Goal: Find specific page/section: Find specific page/section

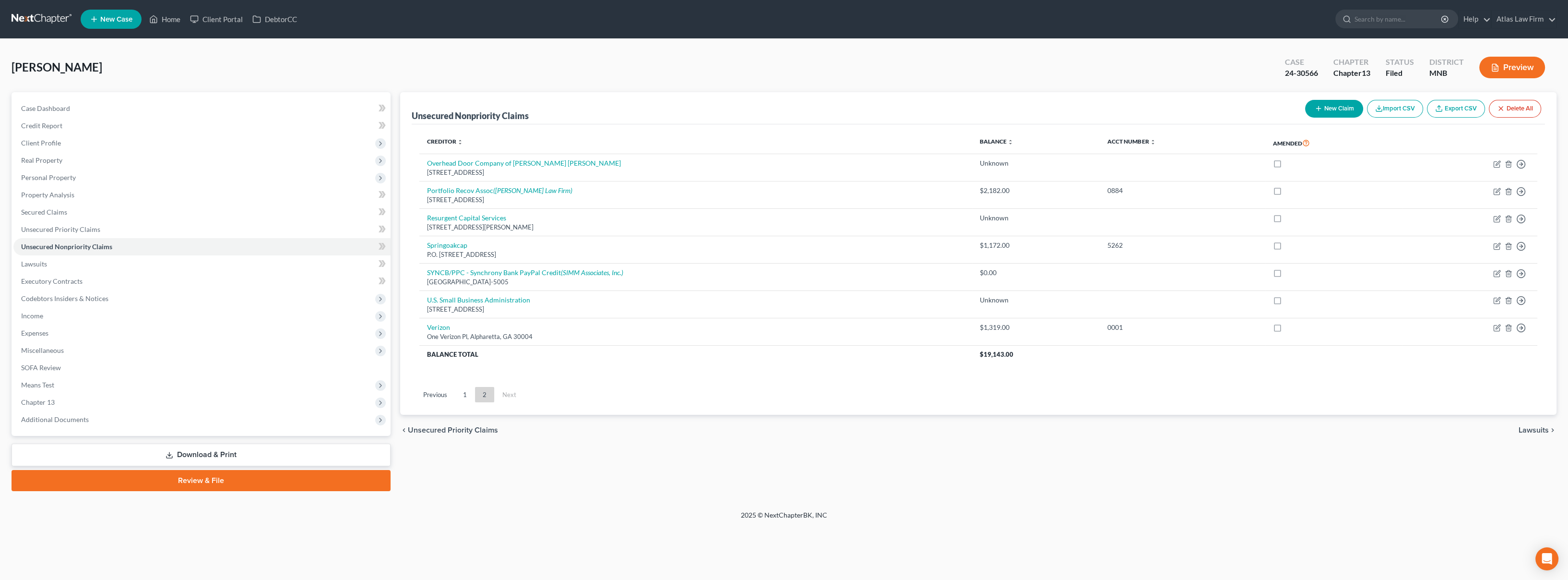
click at [31, 17] on link at bounding box center [42, 19] width 61 height 17
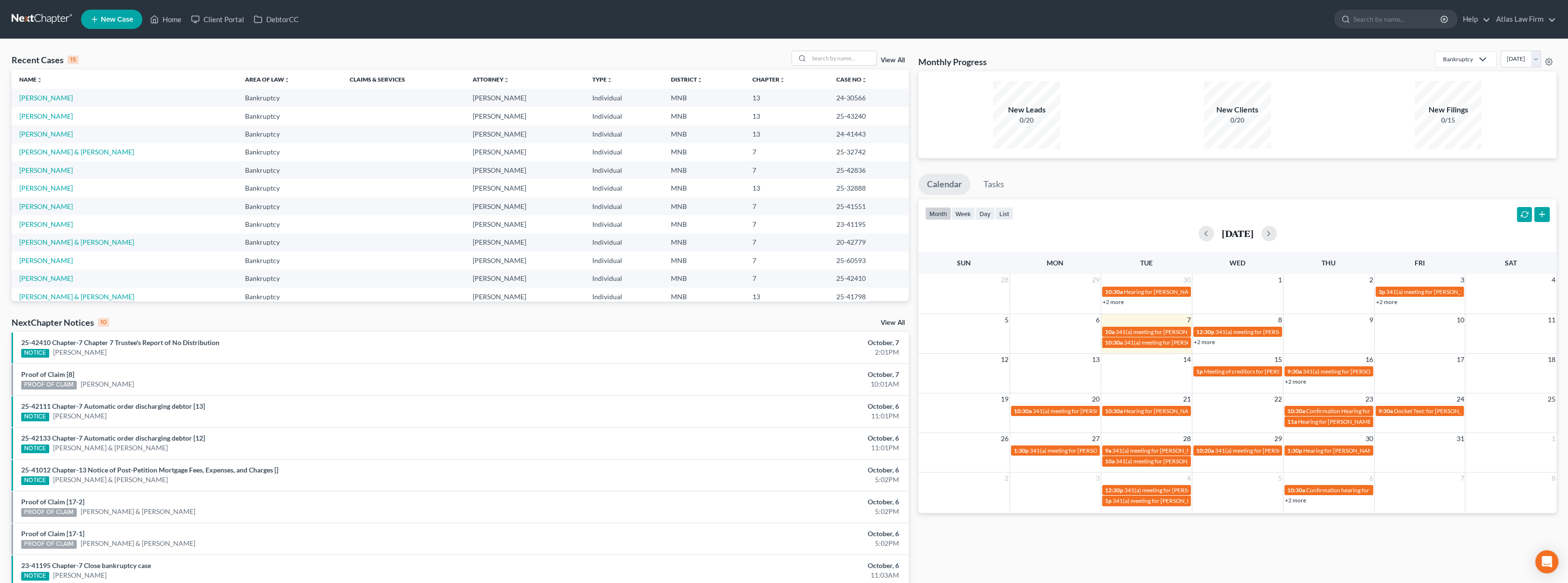
click at [821, 62] on input "search" at bounding box center [843, 58] width 68 height 14
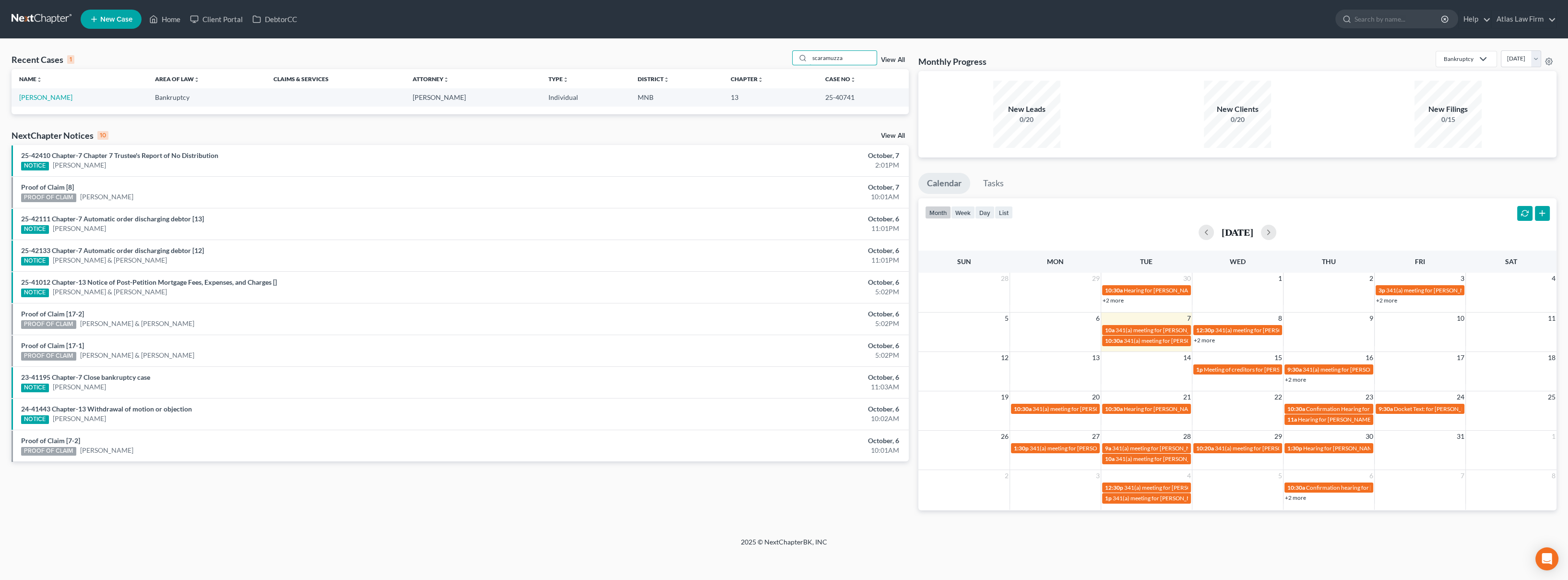
type input "scaramuzza"
click at [61, 98] on link "Scaramuzza, Beth" at bounding box center [45, 97] width 53 height 8
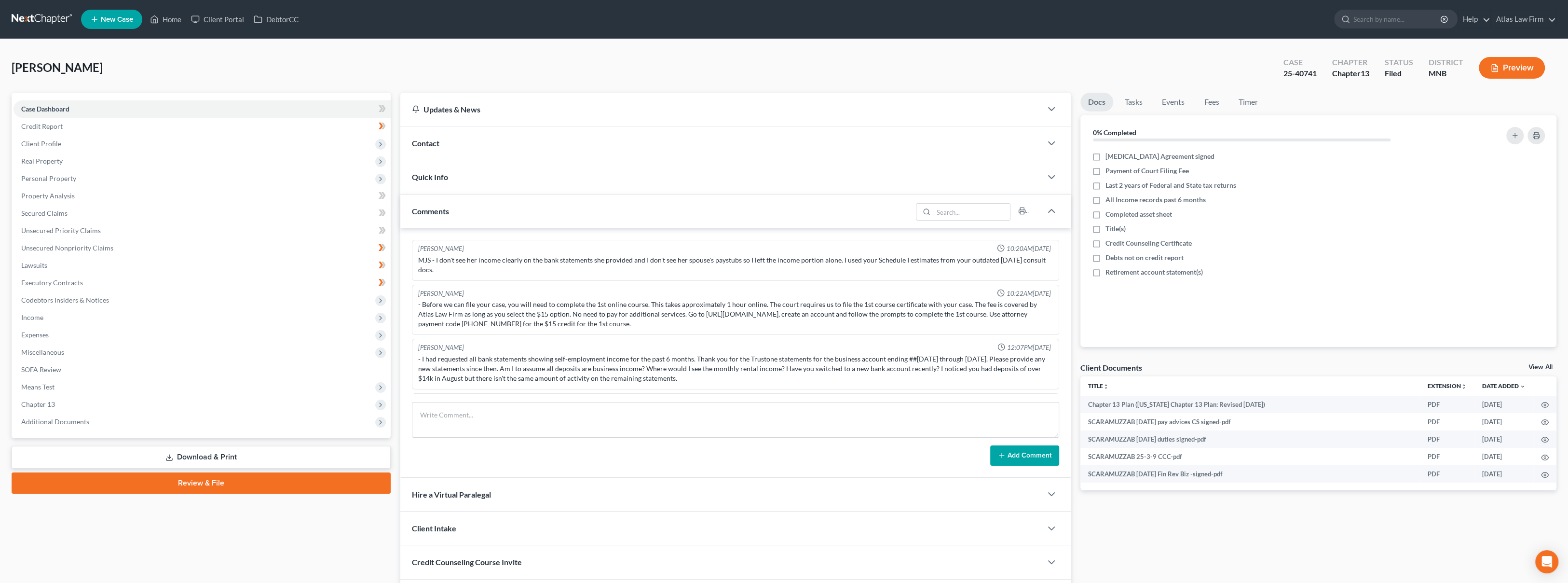
scroll to position [586, 0]
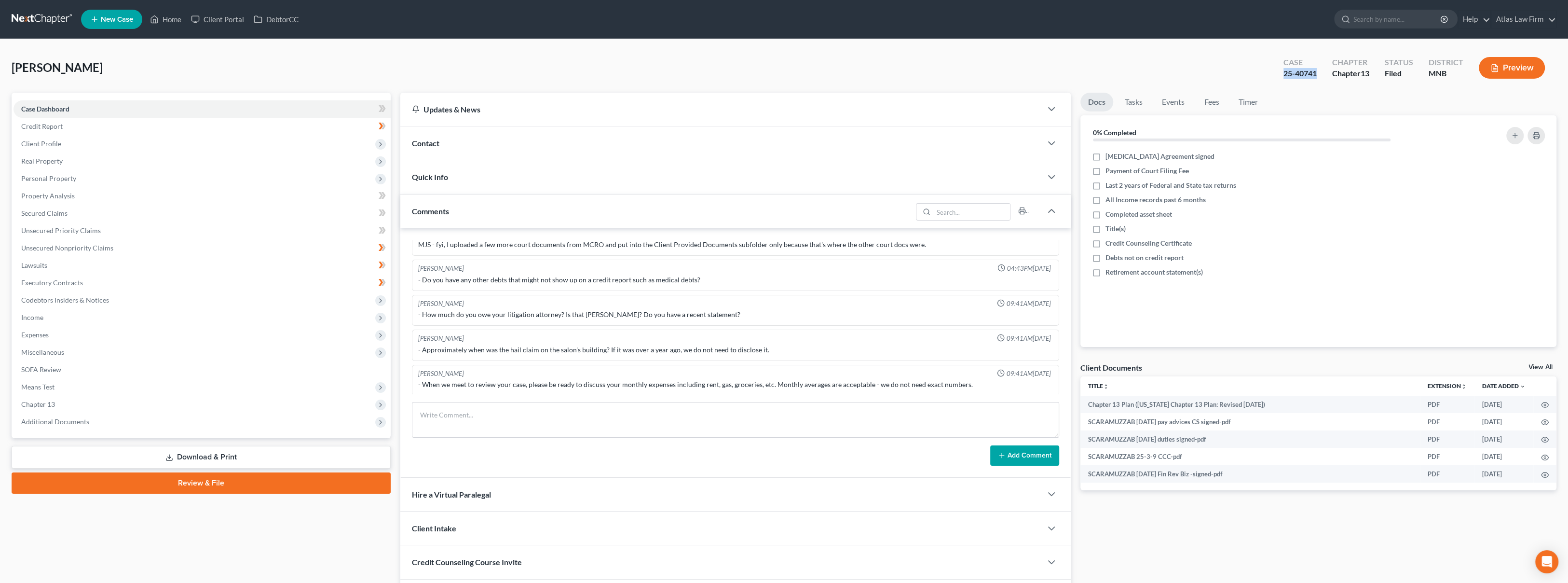
drag, startPoint x: 1320, startPoint y: 78, endPoint x: 1282, endPoint y: 78, distance: 38.0
click at [1282, 78] on div "Case 25-40741" at bounding box center [1300, 69] width 48 height 28
copy div "25-40741"
